Goal: Task Accomplishment & Management: Manage account settings

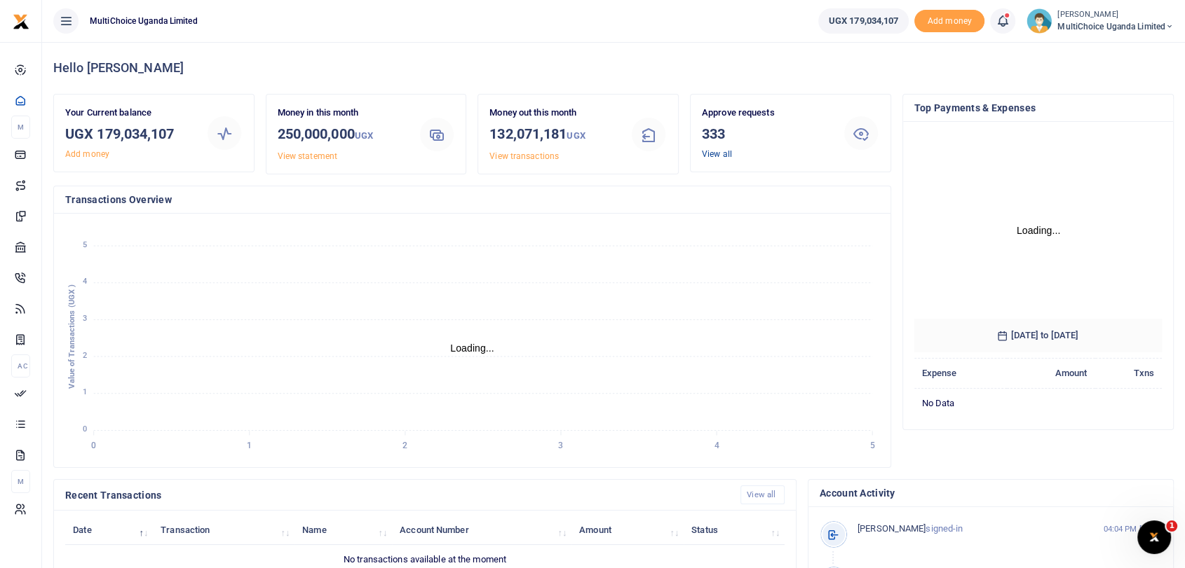
click at [715, 152] on link "View all" at bounding box center [717, 154] width 30 height 10
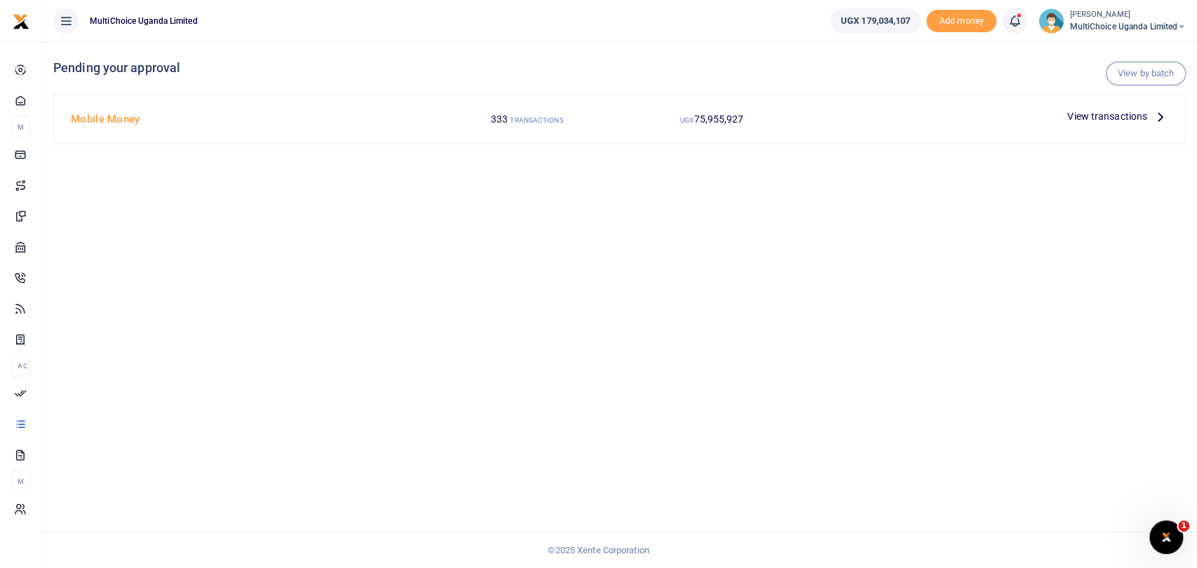
click at [1132, 118] on span "View transactions" at bounding box center [1107, 116] width 80 height 15
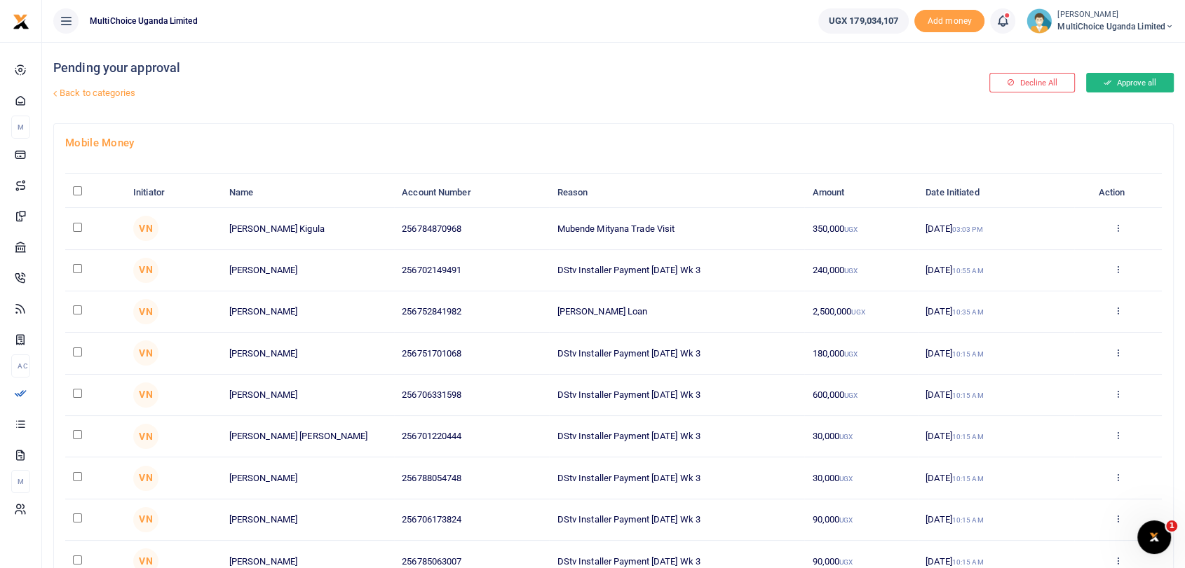
click at [1122, 90] on button "Approve all" at bounding box center [1130, 83] width 88 height 20
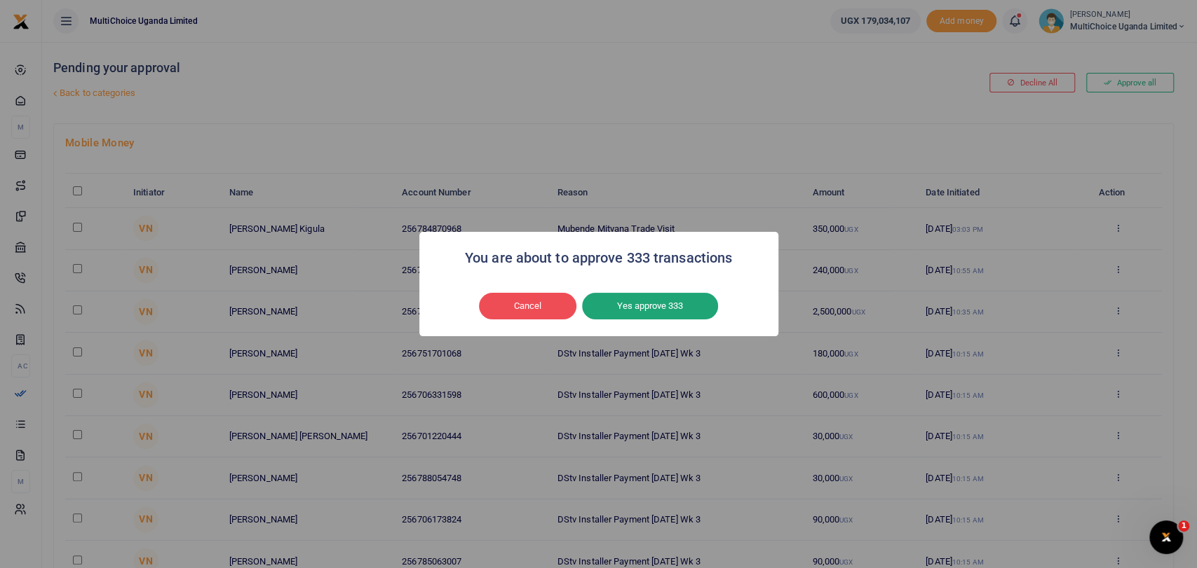
click at [667, 306] on button "Yes approve 333" at bounding box center [650, 306] width 136 height 27
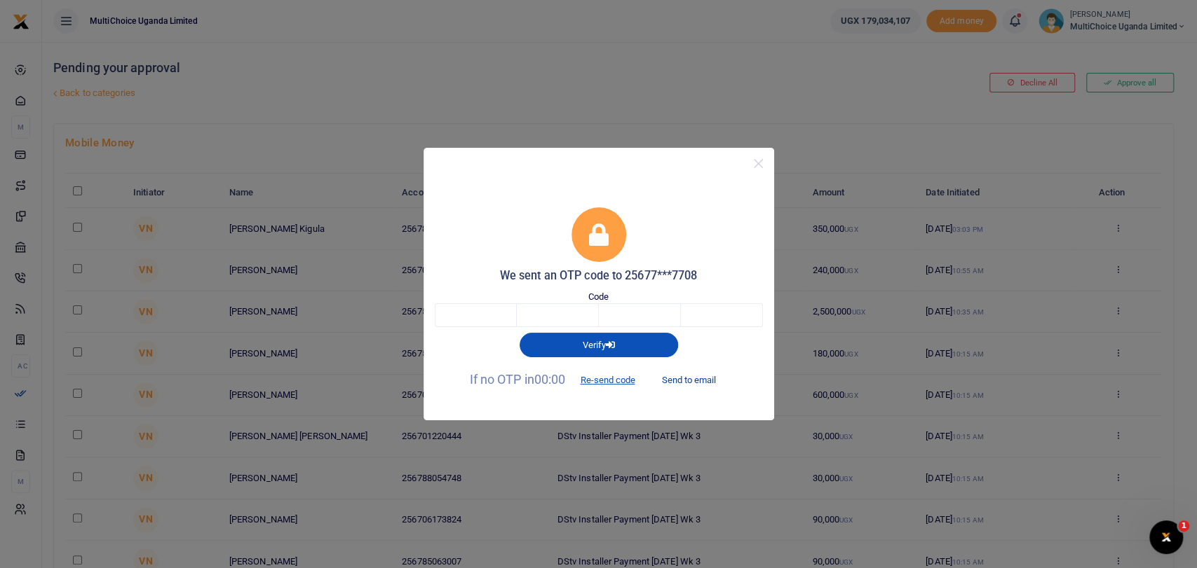
click at [687, 381] on button "Send to email" at bounding box center [688, 381] width 78 height 24
click at [512, 319] on input "text" at bounding box center [476, 316] width 82 height 24
type input "3"
type input "0"
type input "3"
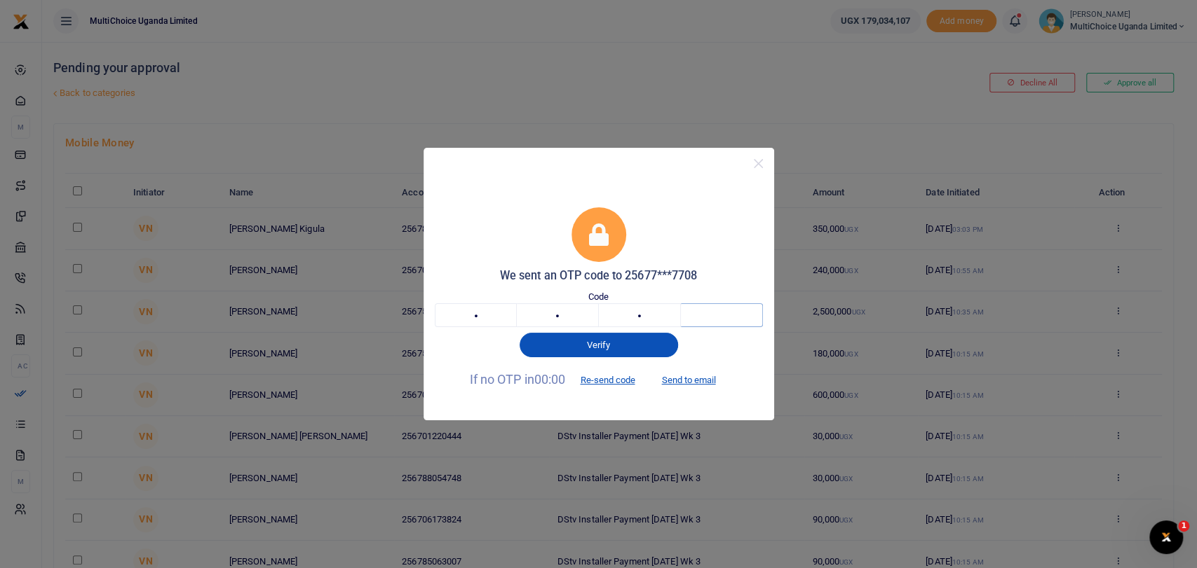
type input "3"
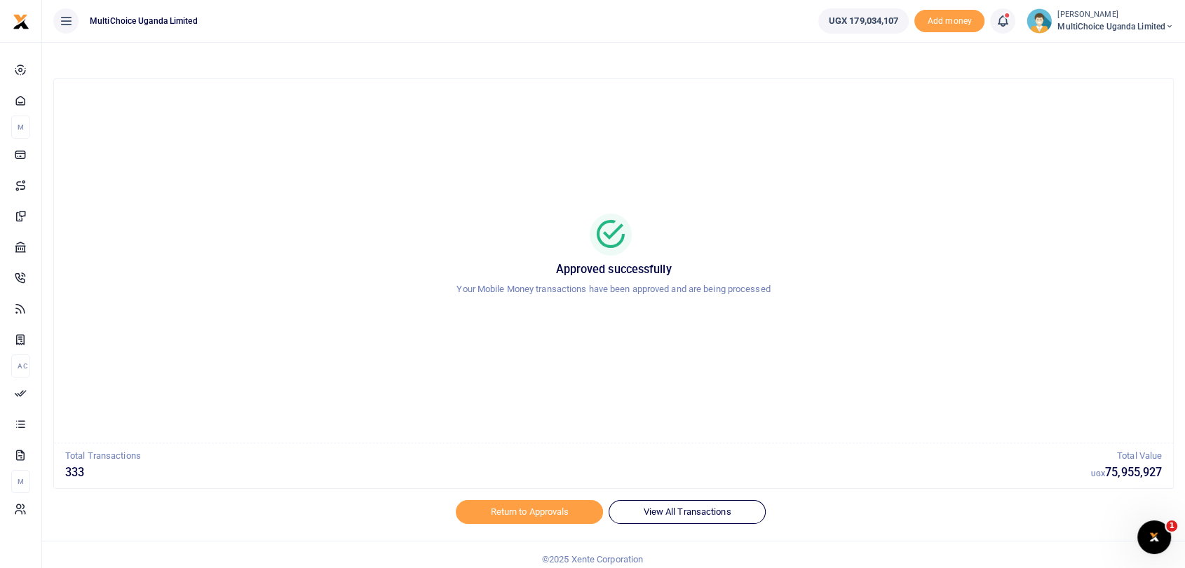
click at [1096, 18] on small "[PERSON_NAME]" at bounding box center [1115, 15] width 116 height 12
click at [1110, 46] on link "Switch accounts" at bounding box center [1109, 51] width 123 height 20
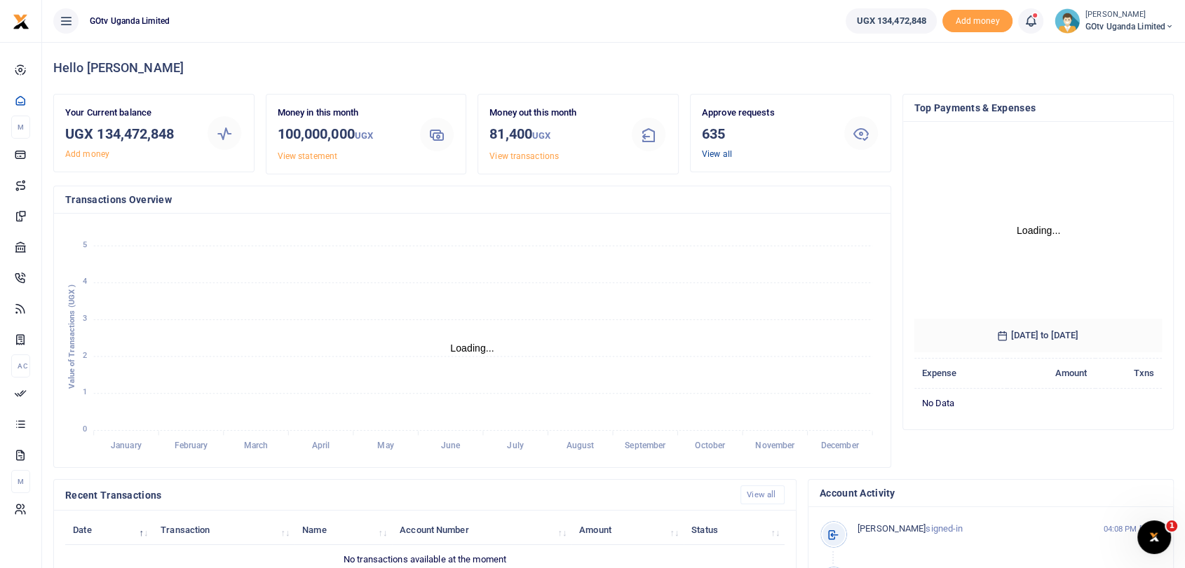
click at [714, 151] on link "View all" at bounding box center [717, 154] width 30 height 10
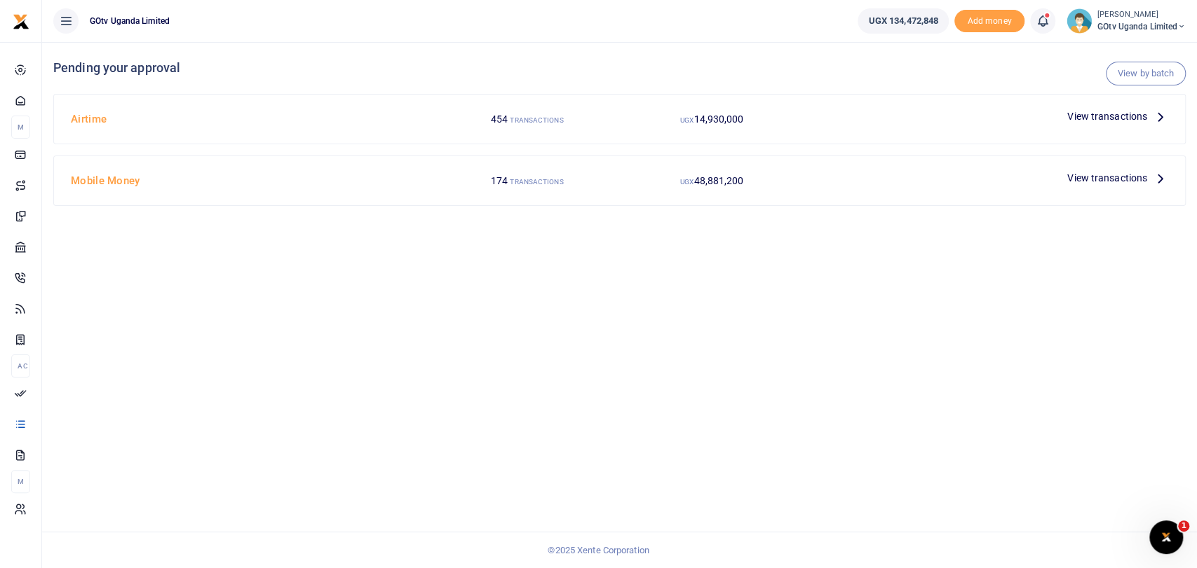
click at [1096, 117] on span "View transactions" at bounding box center [1107, 116] width 80 height 15
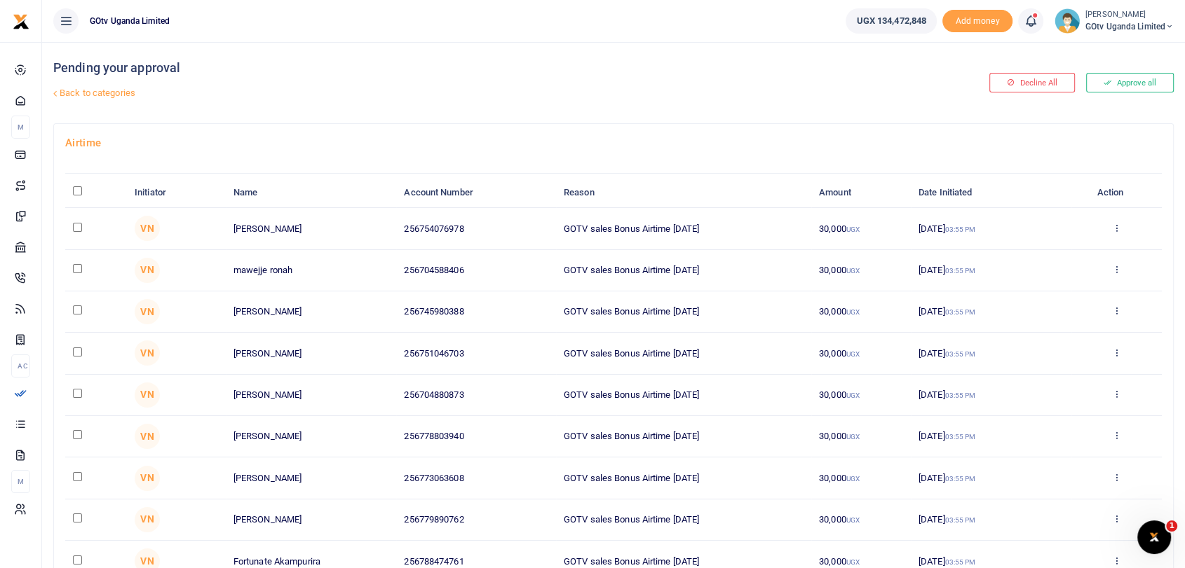
click at [1114, 93] on div "Decline All Approve all" at bounding box center [990, 82] width 377 height 81
click at [1103, 86] on icon at bounding box center [1107, 83] width 8 height 10
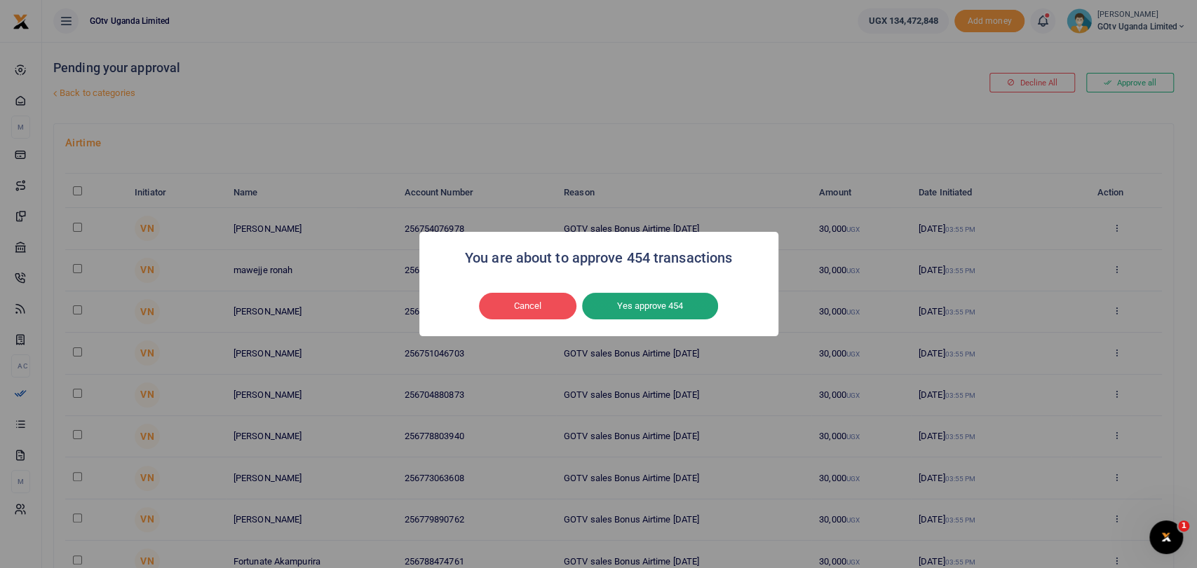
click at [656, 306] on button "Yes approve 454" at bounding box center [650, 306] width 136 height 27
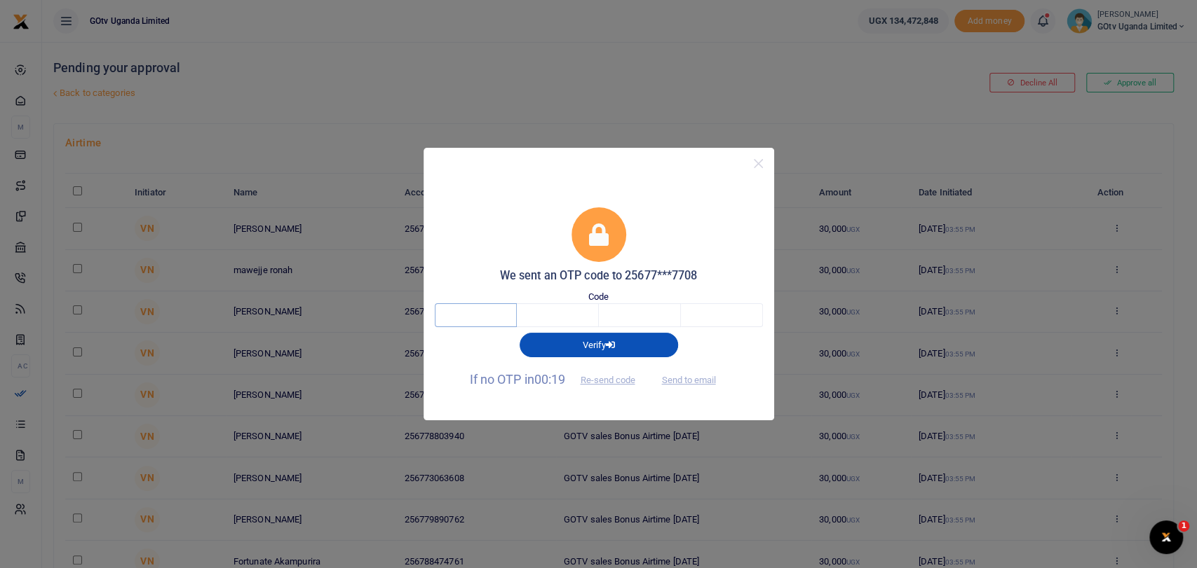
click at [507, 310] on input "text" at bounding box center [476, 316] width 82 height 24
type input "1"
type input "6"
type input "1"
type input "4"
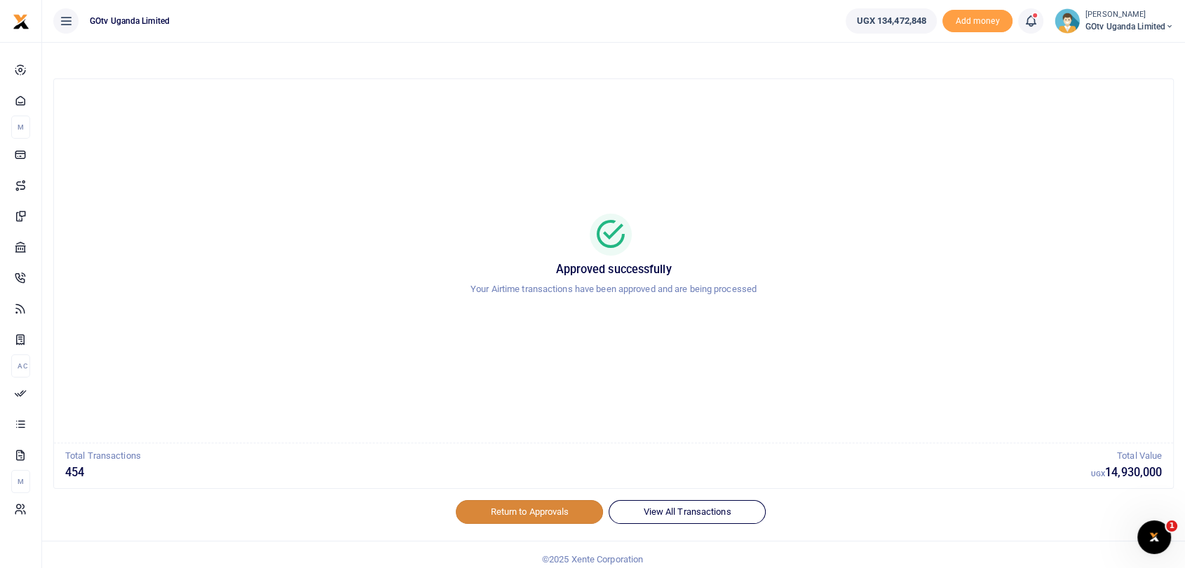
click at [561, 517] on link "Return to Approvals" at bounding box center [529, 512] width 147 height 24
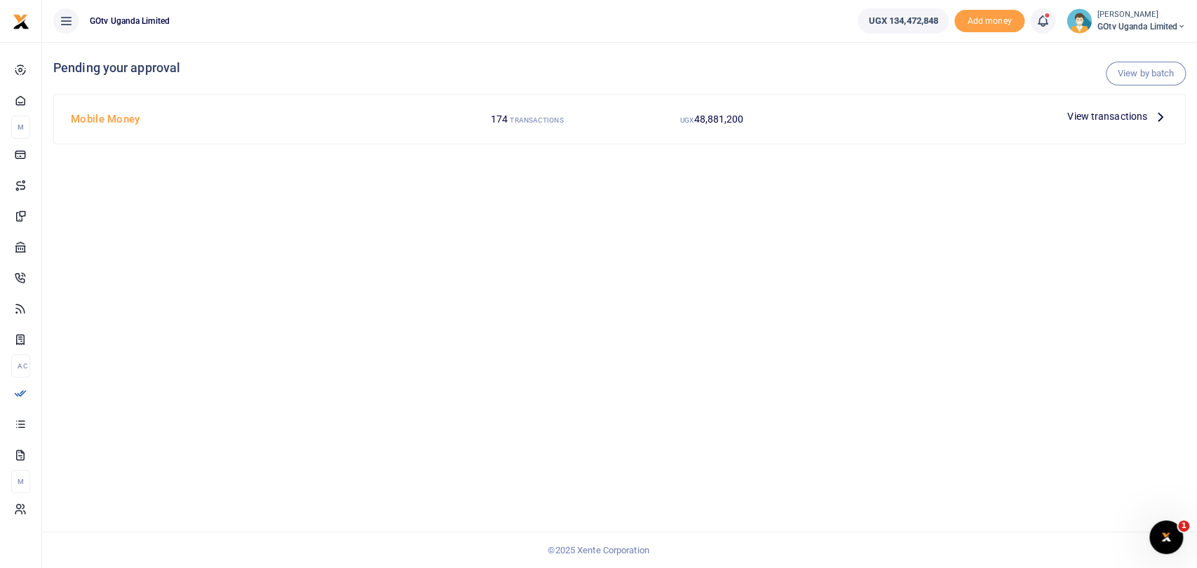
click at [1119, 110] on span "View transactions" at bounding box center [1107, 116] width 80 height 15
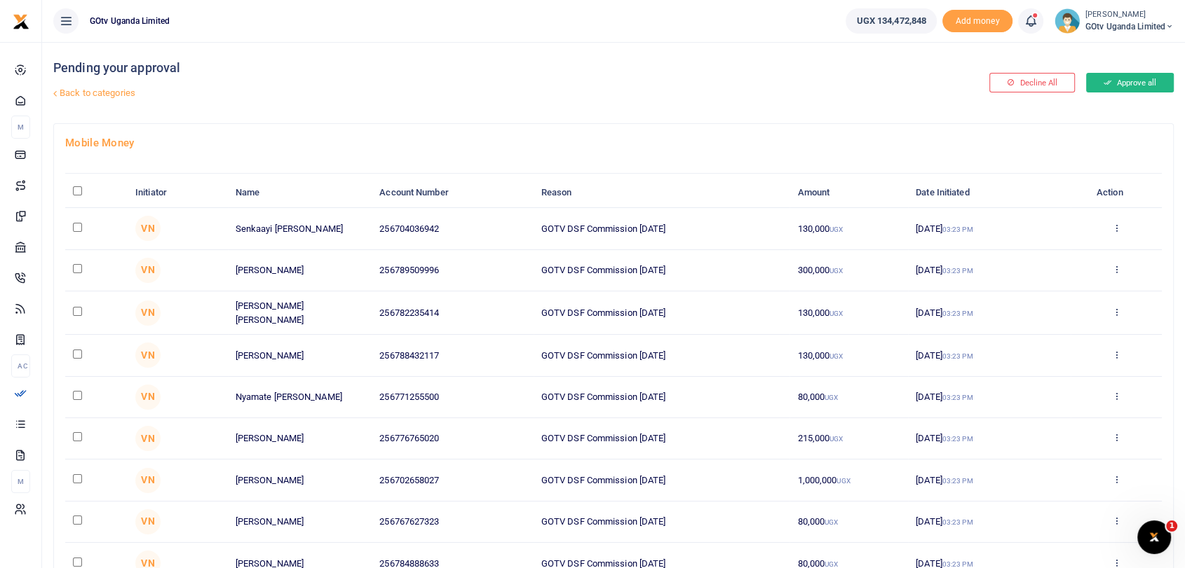
click at [1105, 78] on icon at bounding box center [1107, 83] width 8 height 10
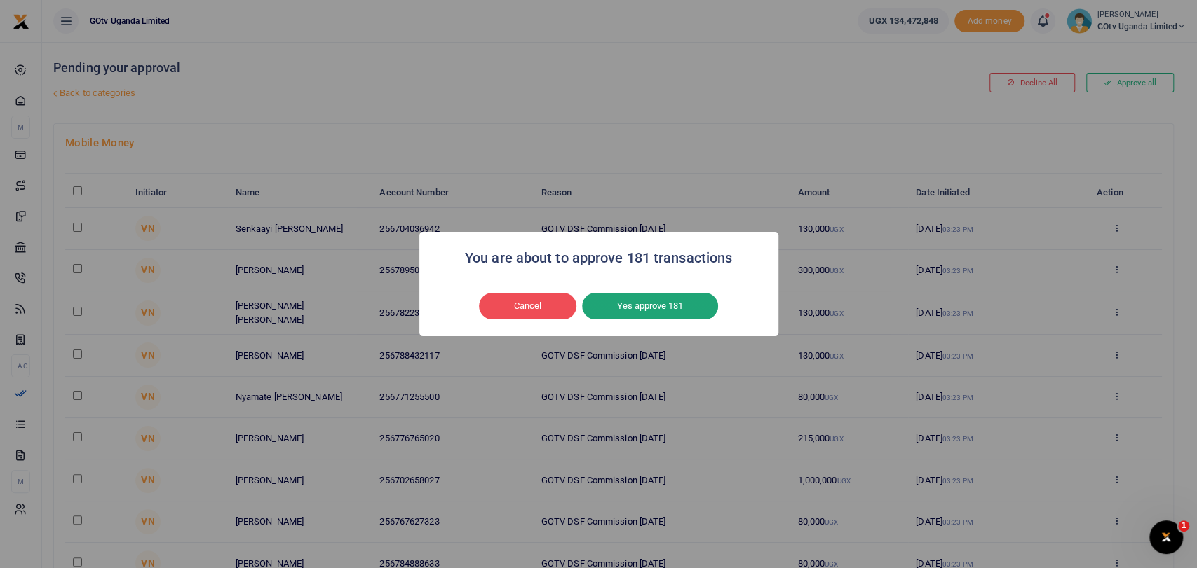
click at [666, 318] on button "Yes approve 181" at bounding box center [650, 306] width 136 height 27
click at [666, 318] on div "Cancel No Yes approve 181" at bounding box center [598, 306] width 331 height 32
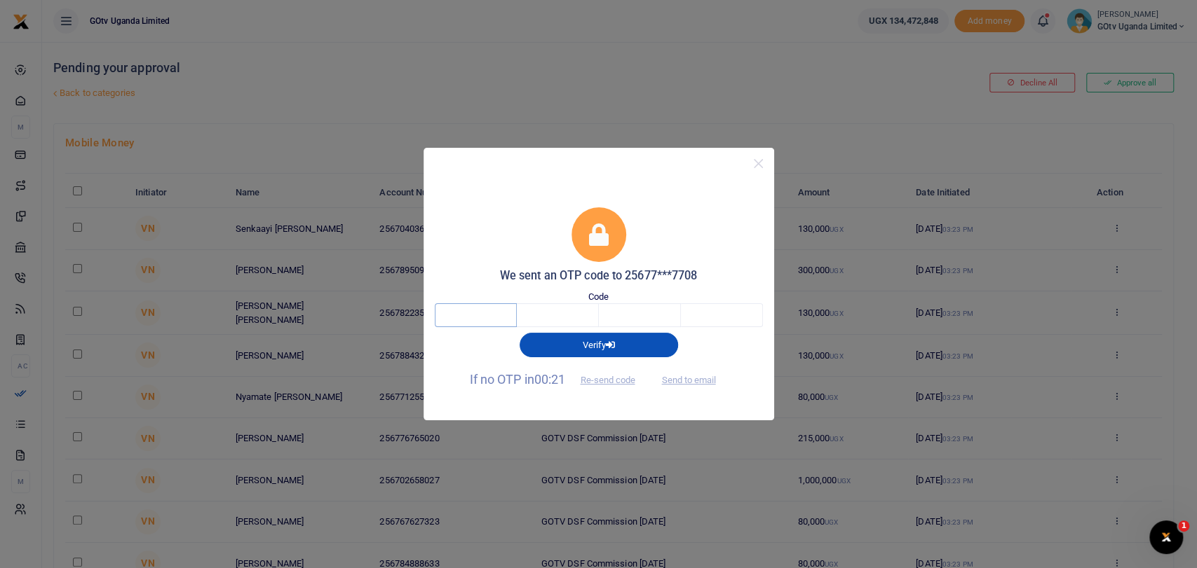
click at [491, 322] on input "text" at bounding box center [476, 316] width 82 height 24
type input "8"
type input "6"
type input "9"
type input "4"
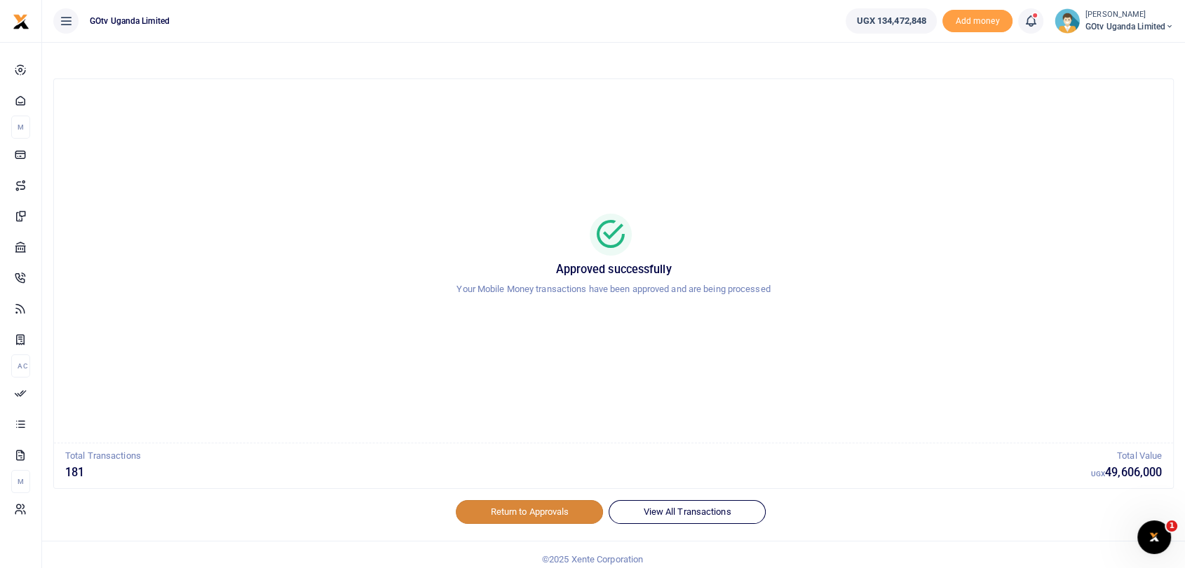
click at [516, 515] on link "Return to Approvals" at bounding box center [529, 512] width 147 height 24
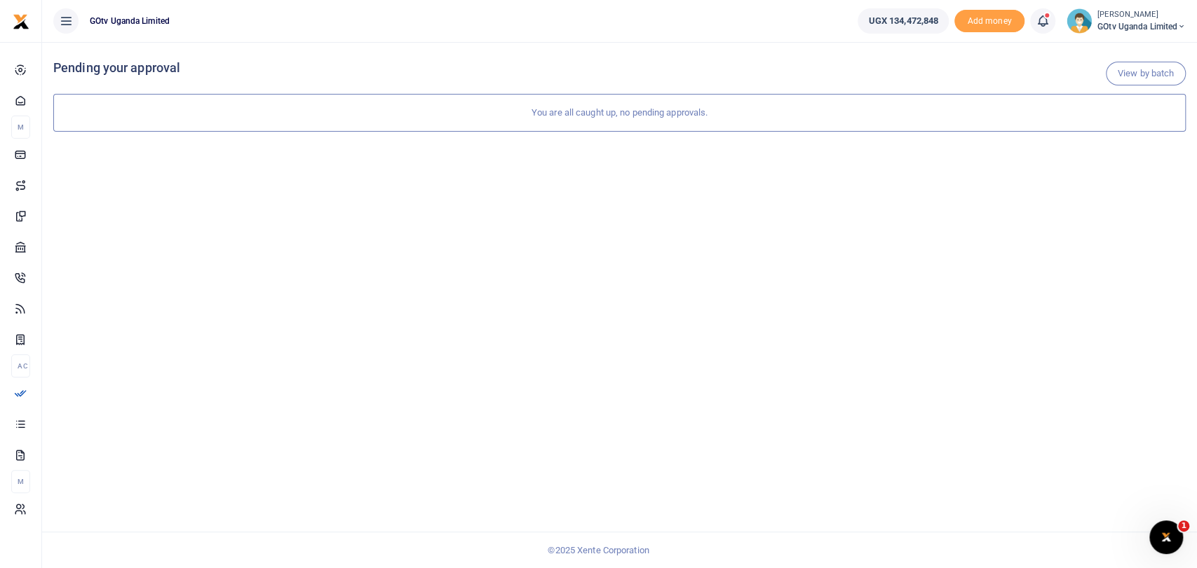
click at [1112, 18] on small "[PERSON_NAME]" at bounding box center [1141, 15] width 88 height 12
click at [1094, 52] on link "Switch accounts" at bounding box center [1122, 51] width 123 height 20
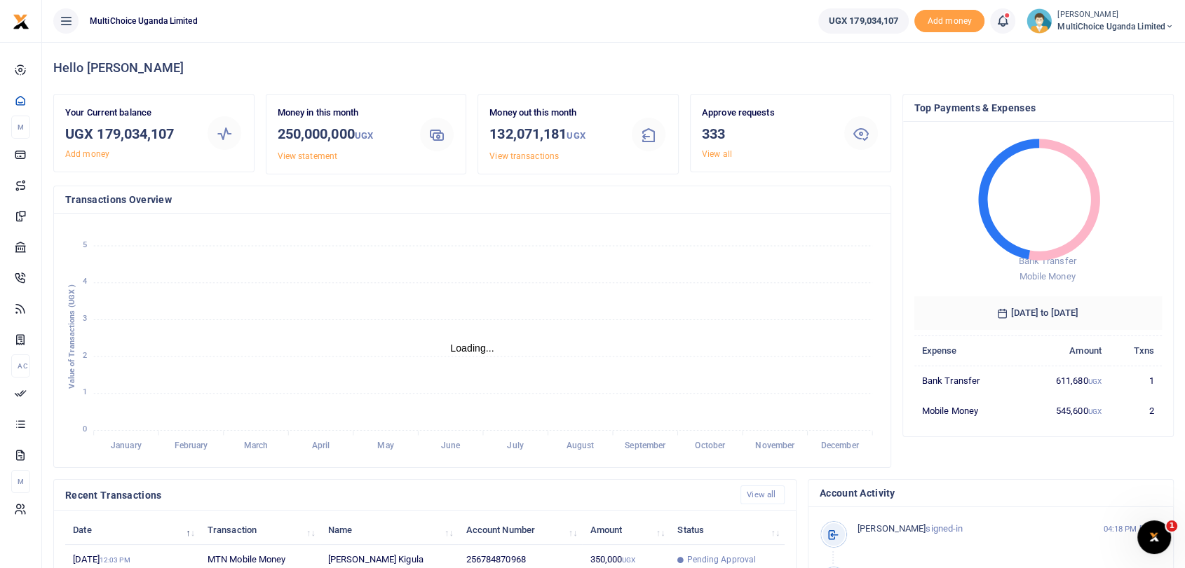
scroll to position [12, 12]
